Goal: Connect with others: Connect with others

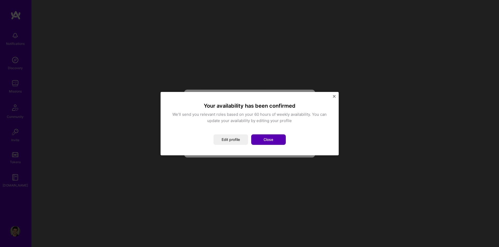
click at [271, 139] on button "Close" at bounding box center [268, 139] width 35 height 10
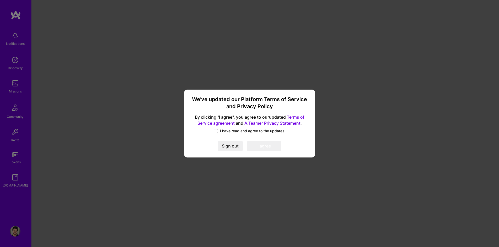
click at [217, 131] on span at bounding box center [216, 131] width 4 height 4
click at [0, 0] on input "I have read and agree to the updates." at bounding box center [0, 0] width 0 height 0
click at [263, 149] on button "I agree" at bounding box center [264, 146] width 34 height 10
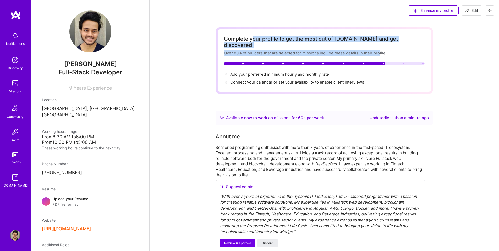
drag, startPoint x: 258, startPoint y: 42, endPoint x: 380, endPoint y: 44, distance: 122.2
click at [380, 44] on div "Complete your profile to get the most out of [DOMAIN_NAME] and get discovered O…" at bounding box center [324, 61] width 200 height 50
click at [380, 50] on div "Over 80% of builders that are selected for missions include these details in th…" at bounding box center [324, 52] width 200 height 5
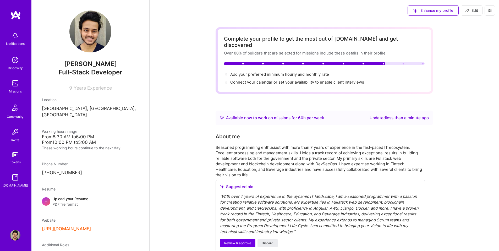
click at [75, 34] on img at bounding box center [90, 31] width 42 height 42
click at [469, 9] on span "Edit" at bounding box center [471, 10] width 13 height 5
select select "IN"
select select "Right Now"
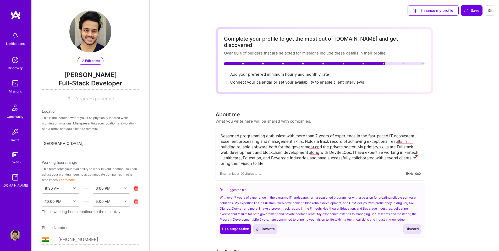
click at [81, 61] on icon at bounding box center [82, 60] width 3 height 3
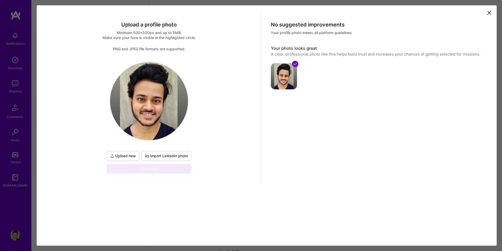
click at [281, 79] on img at bounding box center [284, 76] width 26 height 26
click at [126, 153] on span "Upload new" at bounding box center [123, 155] width 26 height 5
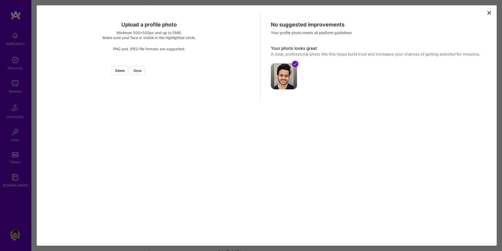
click at [173, 145] on div at bounding box center [208, 121] width 118 height 118
click at [155, 191] on div at bounding box center [208, 152] width 118 height 118
click at [145, 71] on button "Done" at bounding box center [137, 70] width 15 height 9
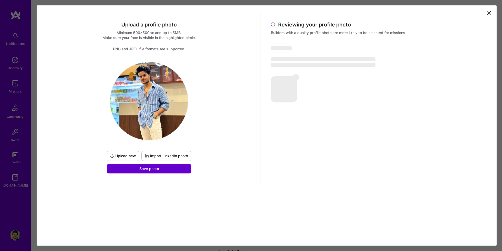
click at [174, 170] on button "Save photo" at bounding box center [149, 168] width 85 height 9
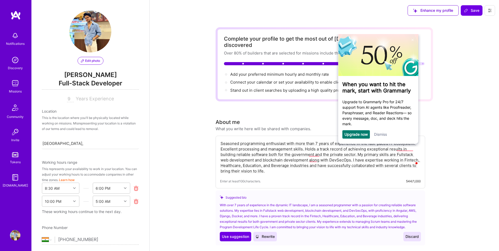
click at [378, 135] on link "Dismiss" at bounding box center [379, 134] width 13 height 4
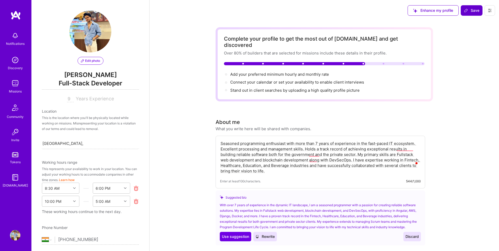
click at [472, 11] on span "Save" at bounding box center [470, 10] width 15 height 5
click at [473, 14] on button "Save" at bounding box center [471, 10] width 22 height 10
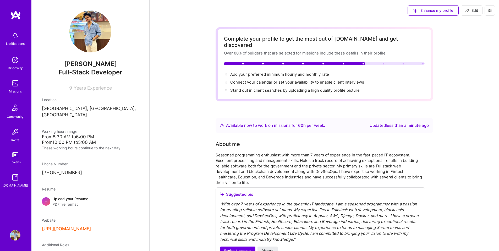
click at [13, 62] on img at bounding box center [15, 60] width 10 height 10
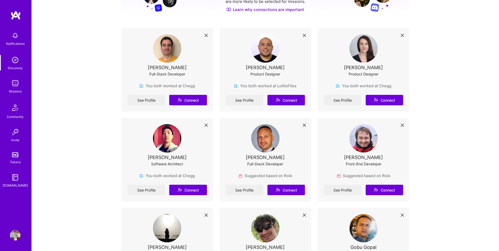
scroll to position [94, 0]
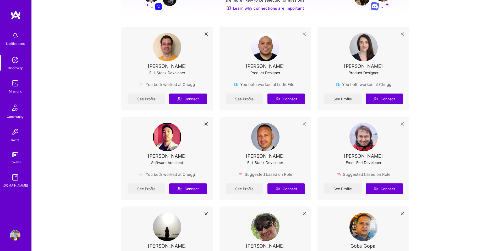
drag, startPoint x: 502, startPoint y: 43, endPoint x: 502, endPoint y: 64, distance: 21.2
click at [286, 99] on button "Connect" at bounding box center [285, 98] width 37 height 10
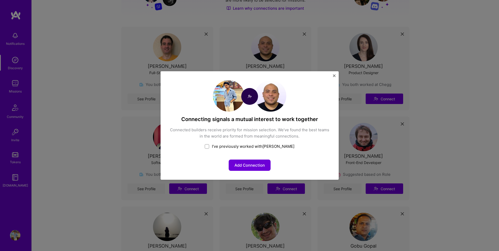
click at [220, 147] on div "I’ve previously worked with [PERSON_NAME]" at bounding box center [249, 145] width 160 height 5
checkbox input "true"
click at [270, 164] on button "Share your team experience" at bounding box center [249, 164] width 64 height 11
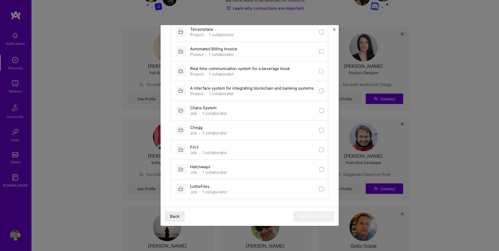
scroll to position [125, 0]
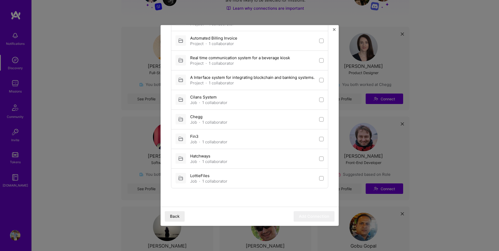
click at [320, 178] on input "checkbox" at bounding box center [322, 179] width 4 height 4
checkbox input "true"
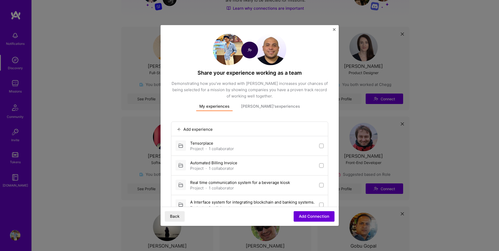
scroll to position [0, 0]
click at [262, 110] on button "[PERSON_NAME]'s experiences" at bounding box center [270, 108] width 65 height 8
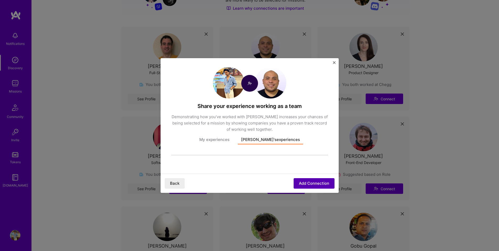
click at [306, 182] on button "Add Connection" at bounding box center [313, 183] width 41 height 10
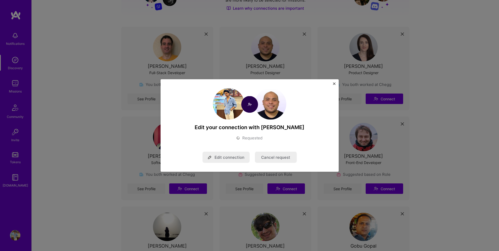
click at [333, 84] on img "Close" at bounding box center [334, 83] width 3 height 3
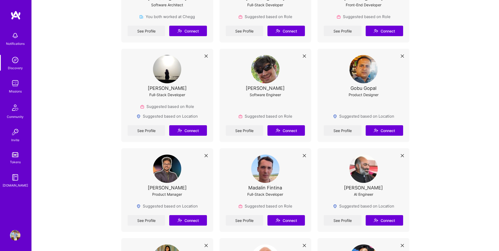
scroll to position [254, 0]
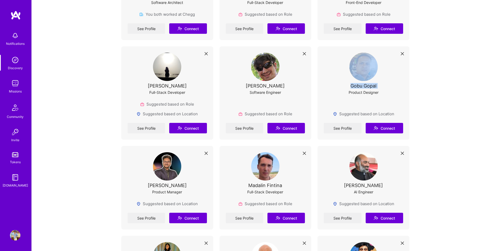
drag, startPoint x: 502, startPoint y: 36, endPoint x: 489, endPoint y: 85, distance: 50.4
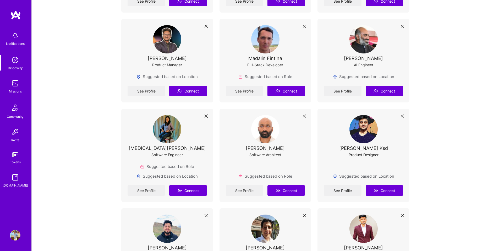
scroll to position [406, 0]
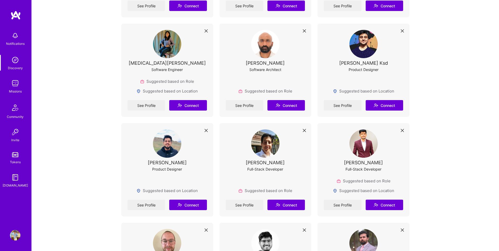
drag, startPoint x: 502, startPoint y: 90, endPoint x: 427, endPoint y: 112, distance: 78.5
click at [499, 125] on html "Notifications Discovery Missions Community Invite Tokens [DOMAIN_NAME] Profile …" at bounding box center [249, 92] width 499 height 1117
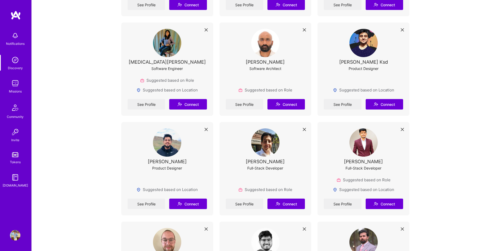
click at [18, 159] on div "Tokens" at bounding box center [15, 161] width 11 height 5
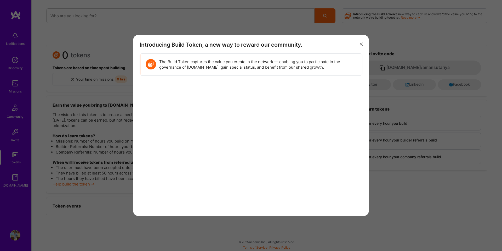
click at [361, 42] on icon "modal" at bounding box center [361, 43] width 3 height 3
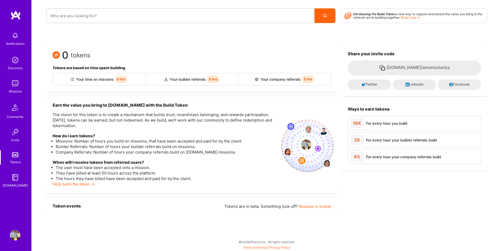
click at [129, 78] on div "Your time on missions 0 hrs" at bounding box center [99, 79] width 93 height 12
click at [16, 86] on img at bounding box center [15, 83] width 10 height 10
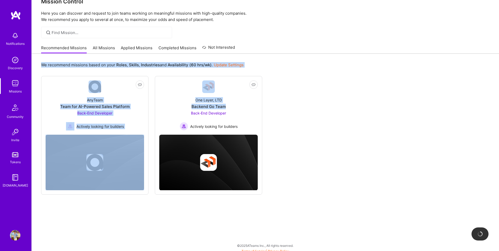
scroll to position [16, 0]
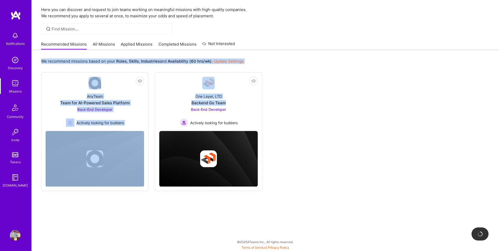
drag, startPoint x: 502, startPoint y: 66, endPoint x: 501, endPoint y: 95, distance: 29.6
click at [499, 95] on html "Notifications Discovery Missions Community Invite Tokens [DOMAIN_NAME] Profile …" at bounding box center [249, 116] width 499 height 264
click at [480, 100] on div "Not Interested AnyTeam Team for AI-Powered Sales Platform Back-End Developer Ac…" at bounding box center [265, 131] width 448 height 119
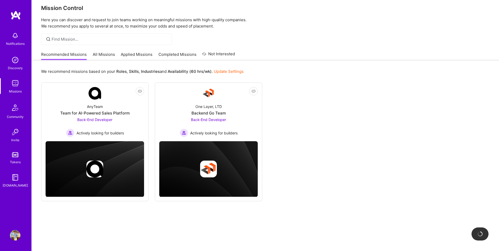
drag, startPoint x: 502, startPoint y: 101, endPoint x: 487, endPoint y: 90, distance: 18.9
click at [499, 91] on html "Notifications Discovery Missions Community Invite Tokens [DOMAIN_NAME] Profile …" at bounding box center [249, 126] width 499 height 264
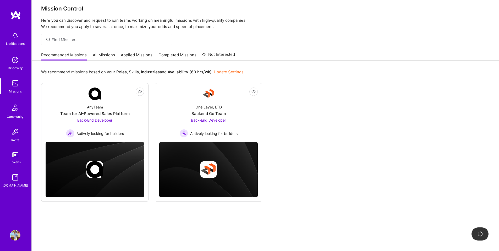
drag, startPoint x: 450, startPoint y: 98, endPoint x: 439, endPoint y: 97, distance: 11.0
click at [450, 98] on div "Not Interested AnyTeam Team for AI-Powered Sales Platform Back-End Developer Ac…" at bounding box center [265, 142] width 448 height 119
click at [104, 52] on link "All Missions" at bounding box center [104, 56] width 22 height 9
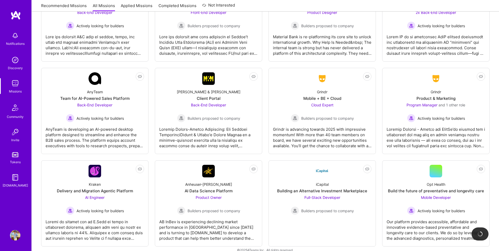
scroll to position [909, 0]
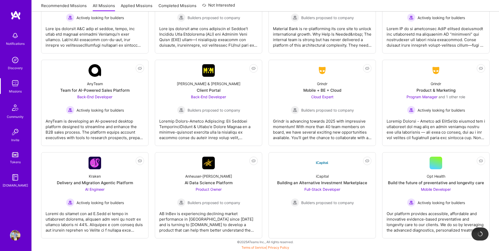
drag, startPoint x: 502, startPoint y: 36, endPoint x: 500, endPoint y: 232, distance: 195.5
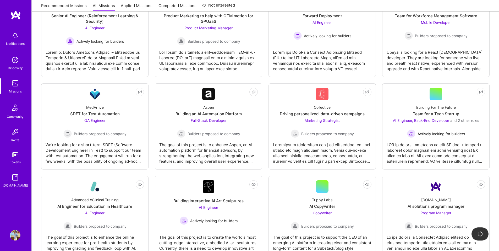
scroll to position [0, 0]
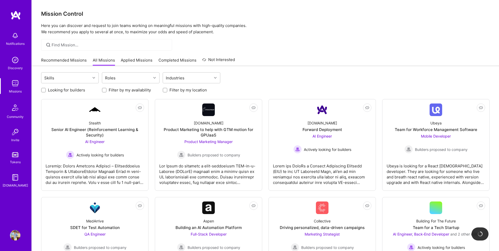
drag, startPoint x: 502, startPoint y: 220, endPoint x: 495, endPoint y: -20, distance: 239.8
